Goal: Transaction & Acquisition: Subscribe to service/newsletter

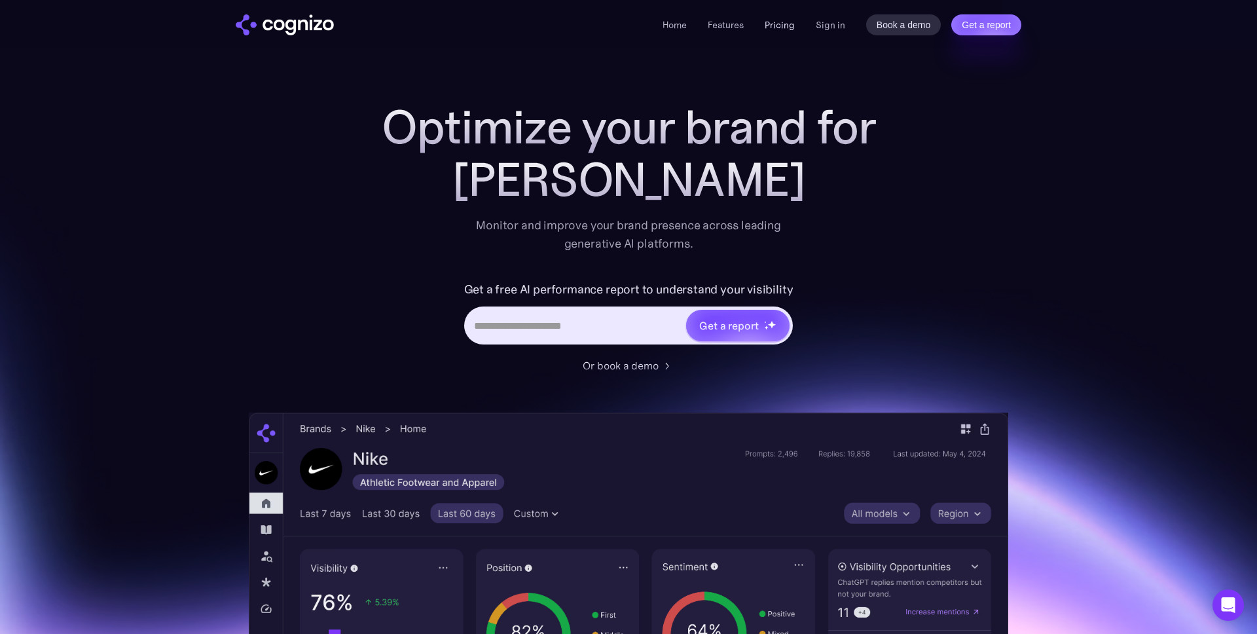
click at [777, 26] on link "Pricing" at bounding box center [780, 25] width 30 height 12
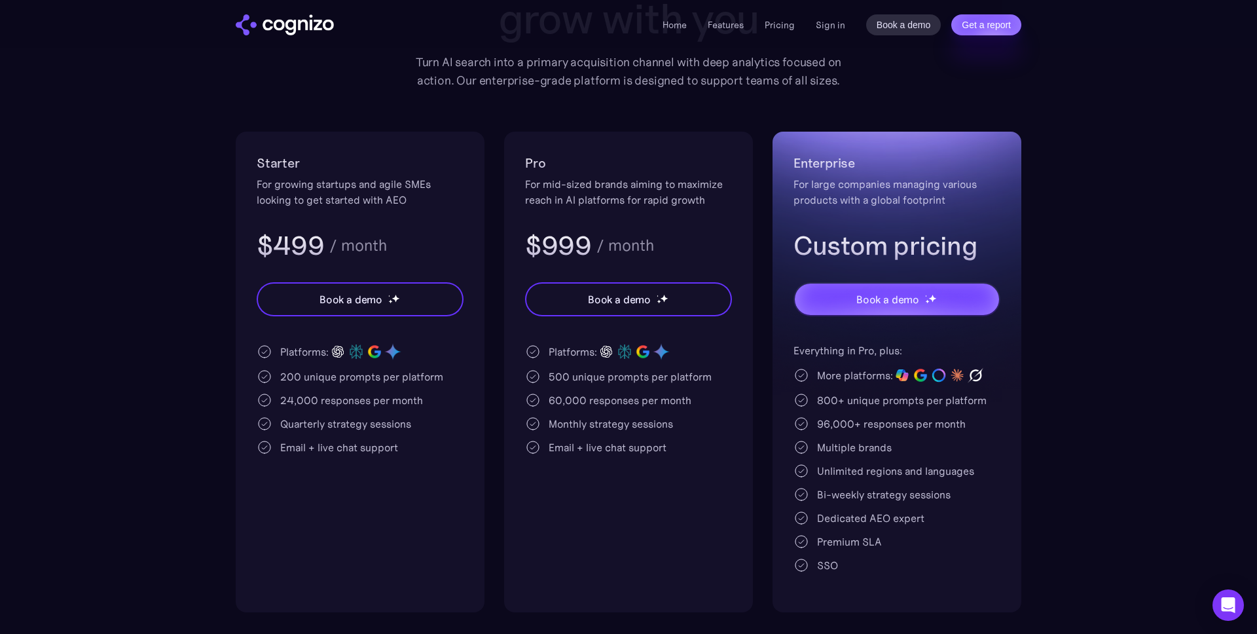
scroll to position [182, 0]
drag, startPoint x: 413, startPoint y: 198, endPoint x: 265, endPoint y: 198, distance: 148.0
click at [265, 198] on div "For growing startups and agile SMEs looking to get started with AEO" at bounding box center [360, 192] width 207 height 31
click at [312, 198] on div "For growing startups and agile SMEs looking to get started with AEO" at bounding box center [360, 192] width 207 height 31
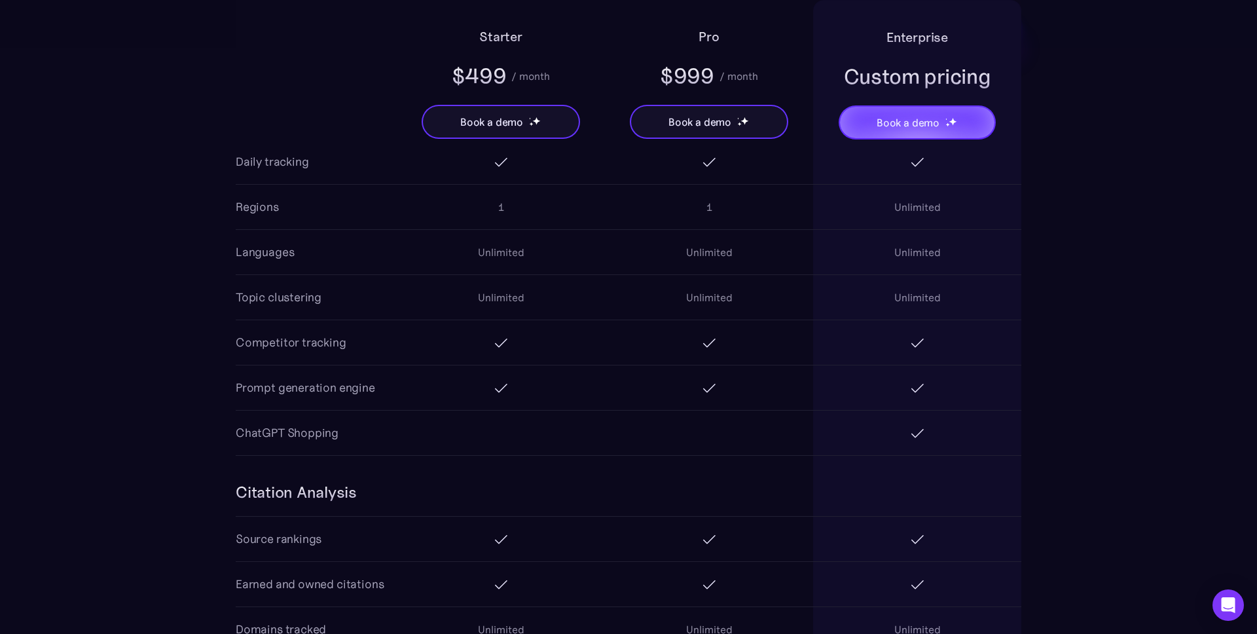
scroll to position [1208, 0]
